Goal: Information Seeking & Learning: Learn about a topic

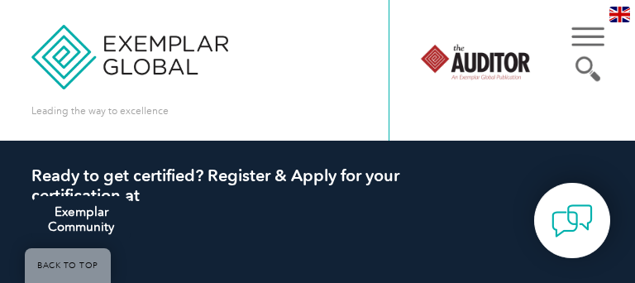
scroll to position [529, 0]
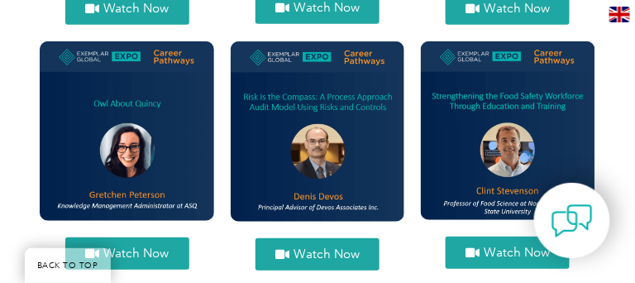
scroll to position [1193, 0]
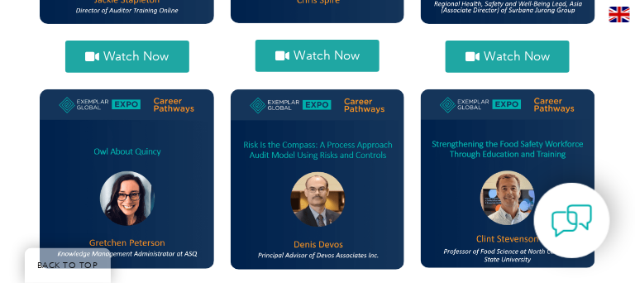
click at [313, 152] on img at bounding box center [318, 179] width 174 height 180
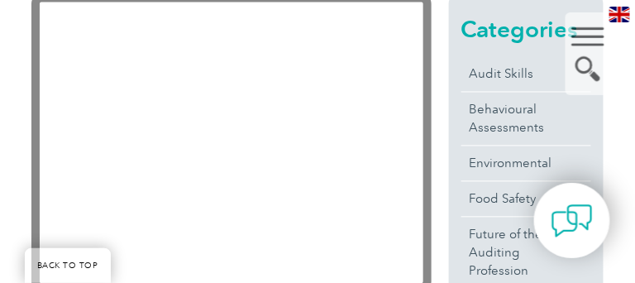
scroll to position [529, 0]
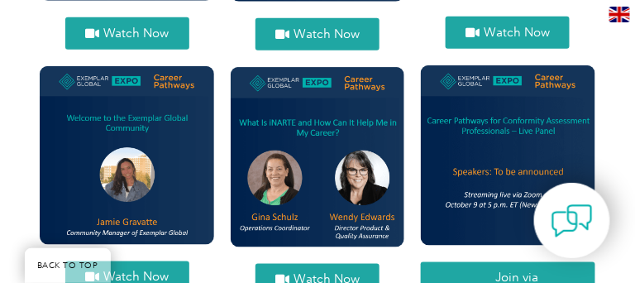
scroll to position [1477, 0]
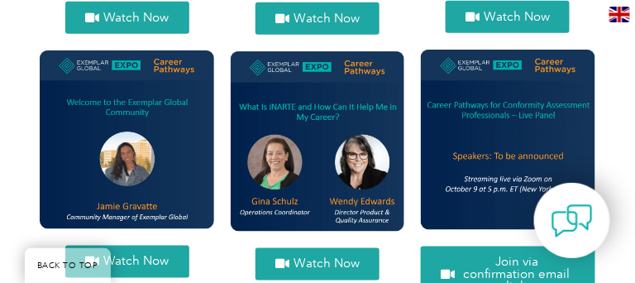
click at [162, 256] on span "Watch Now" at bounding box center [136, 262] width 66 height 12
click at [345, 258] on span "Watch Now" at bounding box center [327, 264] width 66 height 12
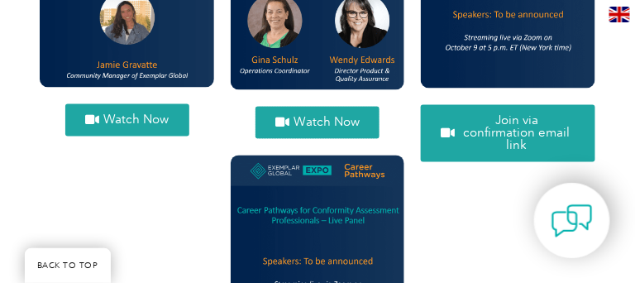
scroll to position [1572, 0]
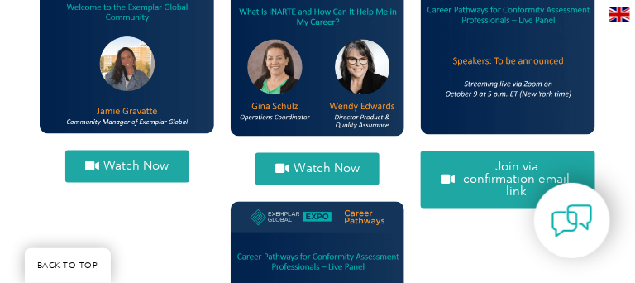
click at [495, 161] on span "Join via confirmation email link" at bounding box center [517, 179] width 116 height 37
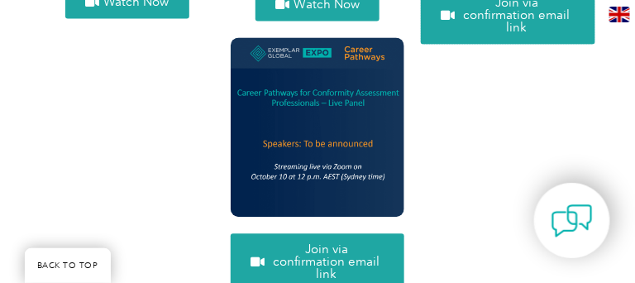
scroll to position [1761, 0]
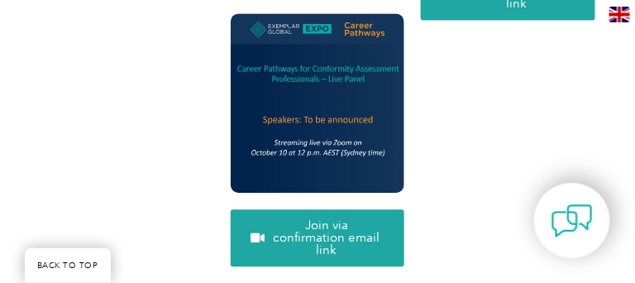
click at [297, 219] on span "Join via confirmation email link" at bounding box center [327, 237] width 116 height 37
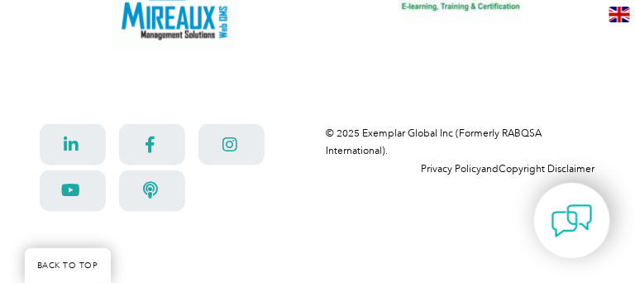
scroll to position [3893, 0]
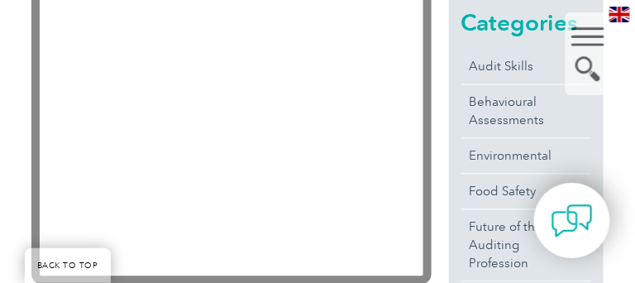
scroll to position [506, 0]
